Goal: Transaction & Acquisition: Purchase product/service

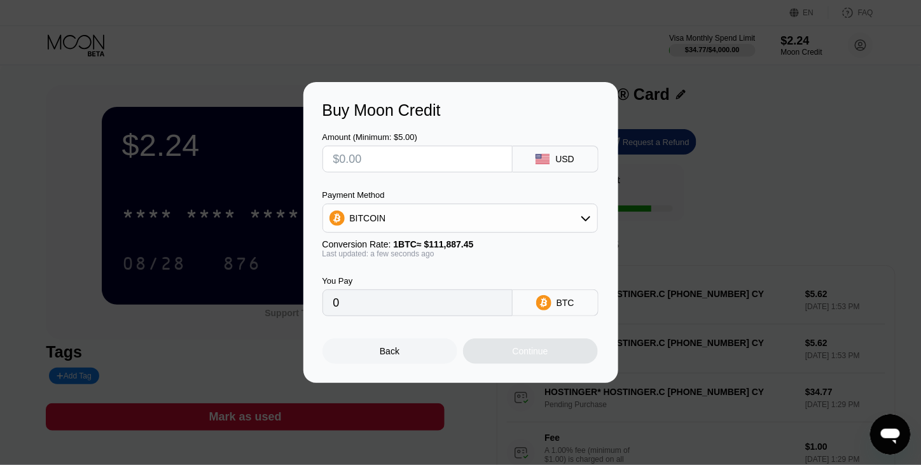
click at [491, 216] on div "BITCOIN" at bounding box center [460, 217] width 274 height 25
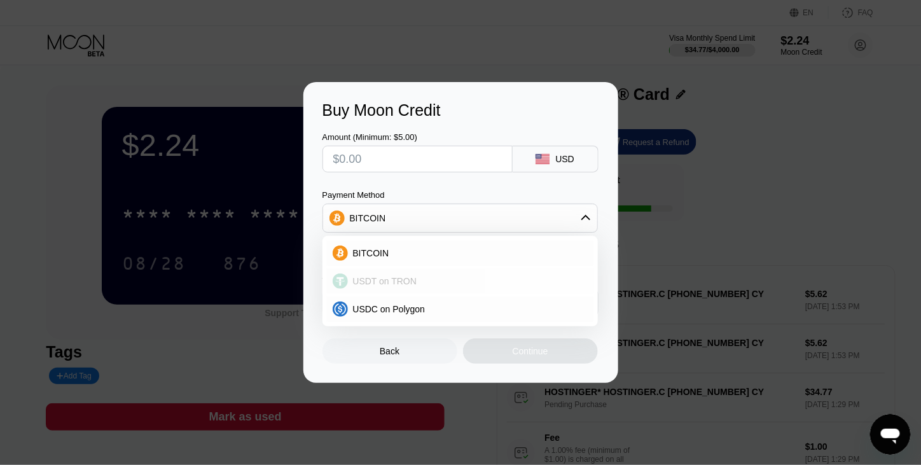
click at [439, 278] on div "USDT on TRON" at bounding box center [468, 281] width 240 height 10
type input "0.00"
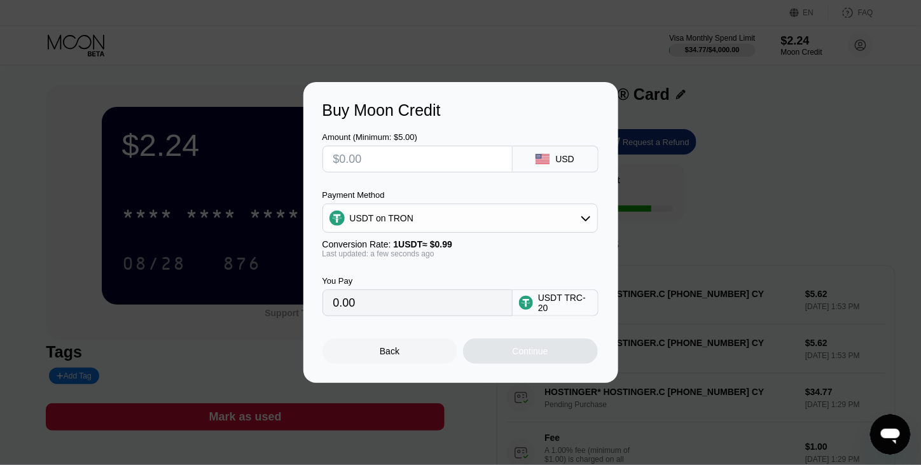
click at [437, 292] on div "You Pay 0.00" at bounding box center [417, 296] width 190 height 40
click at [443, 143] on div "Amount (Minimum: $5.00)" at bounding box center [417, 152] width 190 height 40
click at [433, 157] on input "text" at bounding box center [417, 158] width 168 height 25
type input "$1"
type input "1.01"
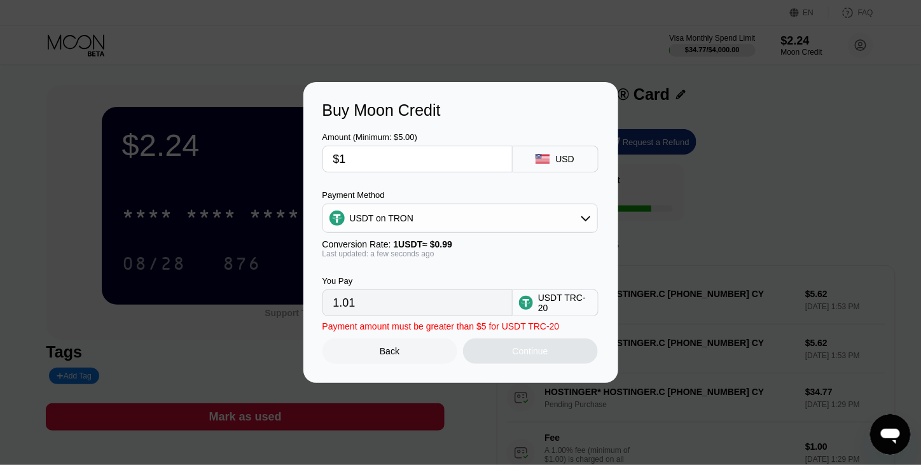
type input "$13"
type input "13.13"
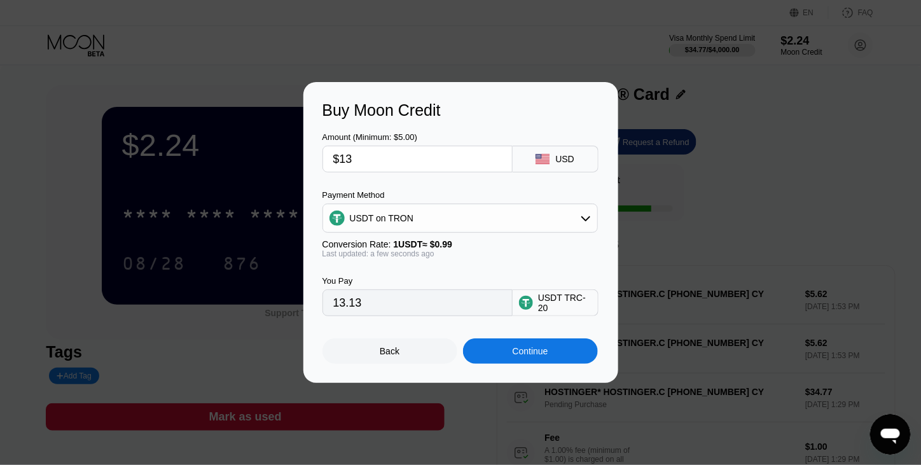
type input "$13"
click at [520, 356] on div "Continue" at bounding box center [530, 351] width 36 height 10
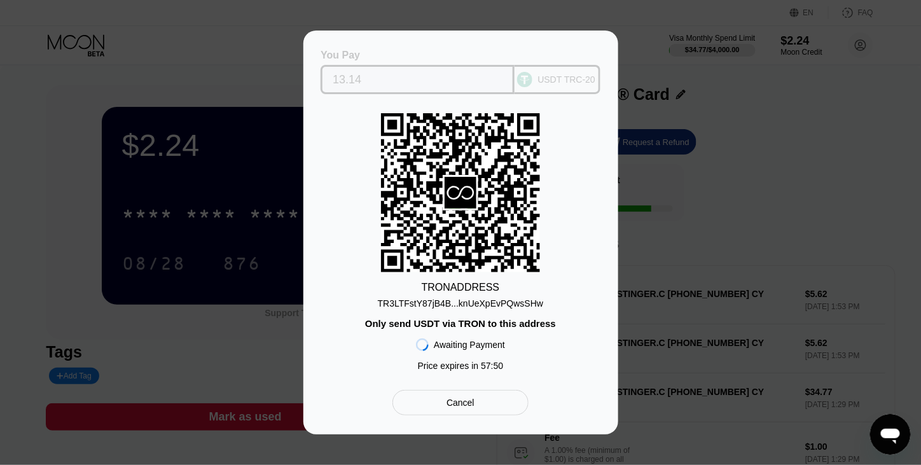
drag, startPoint x: 400, startPoint y: 78, endPoint x: 331, endPoint y: 78, distance: 69.3
click at [331, 78] on div "13.14" at bounding box center [417, 79] width 194 height 29
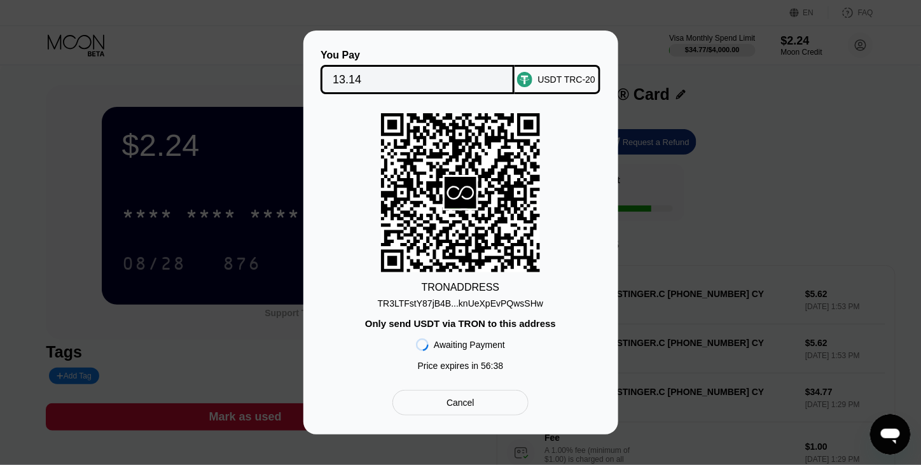
click at [435, 312] on div "TRON ADDRESS TR3LTFstY87jB4B...knUeXpEvPQwsSHw Only send USDT via TRON to this …" at bounding box center [460, 245] width 277 height 264
click at [435, 305] on div "TR3LTFstY87jB4B...knUeXpEvPQwsSHw" at bounding box center [460, 303] width 165 height 10
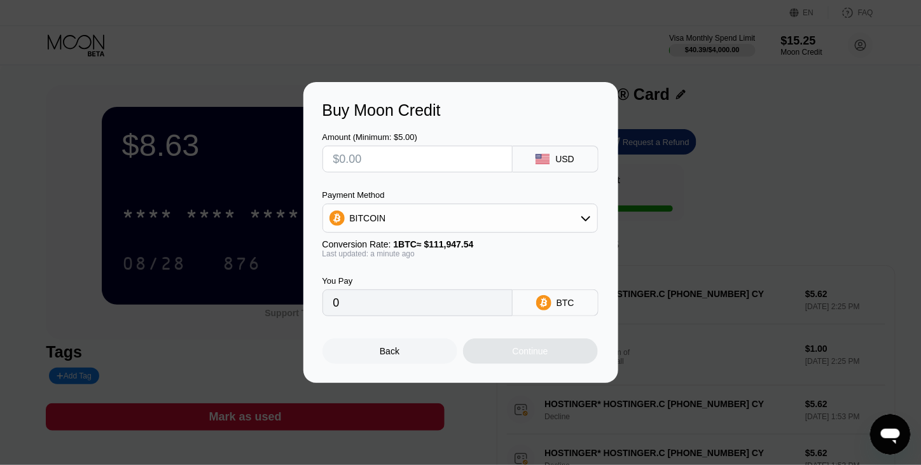
click at [703, 165] on div "Buy Moon Credit Amount (Minimum: $5.00) USD Payment Method BITCOIN Conversion R…" at bounding box center [460, 232] width 921 height 301
click at [434, 352] on div "Back" at bounding box center [389, 350] width 135 height 25
click at [369, 343] on div "Back Continue" at bounding box center [460, 340] width 277 height 48
click at [376, 352] on div "Back" at bounding box center [389, 350] width 135 height 25
